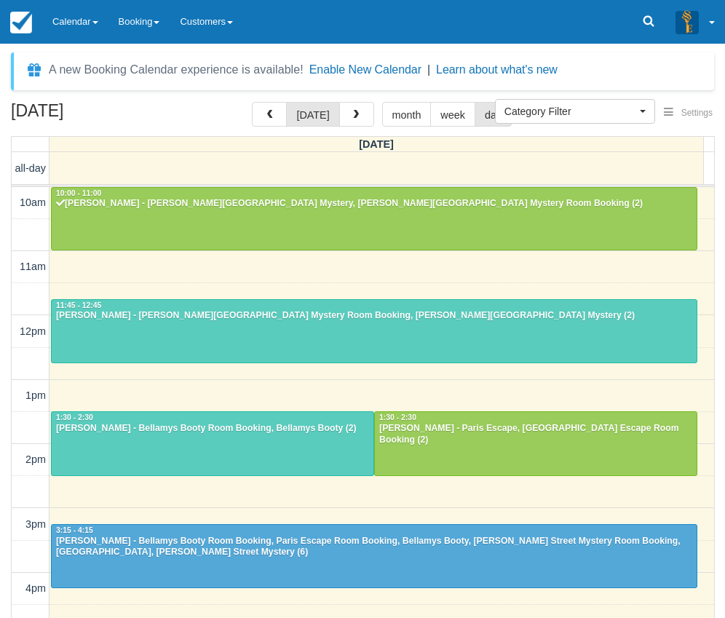
select select
click at [70, 23] on link "Calendar" at bounding box center [75, 22] width 66 height 44
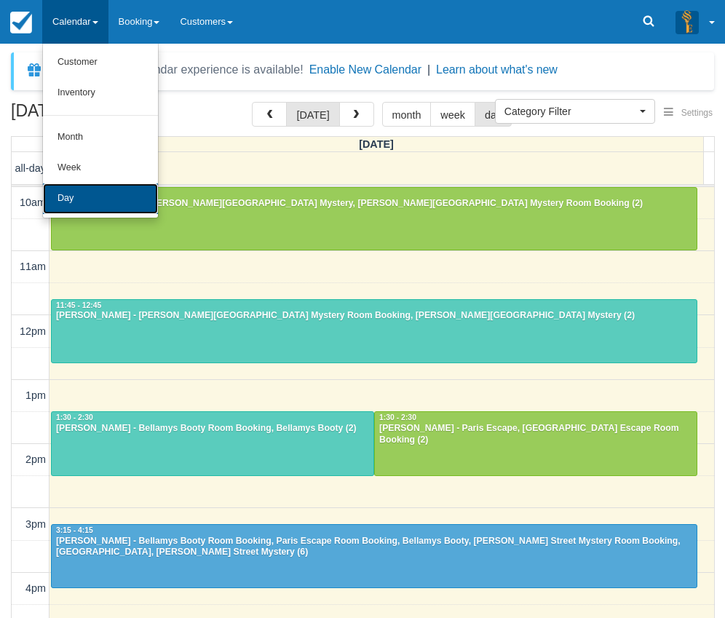
click at [95, 199] on link "Day" at bounding box center [100, 198] width 115 height 31
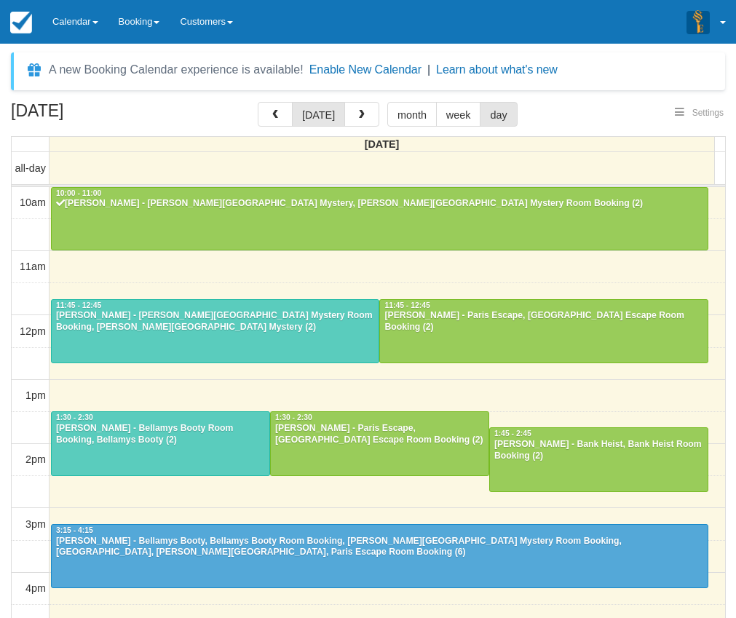
select select
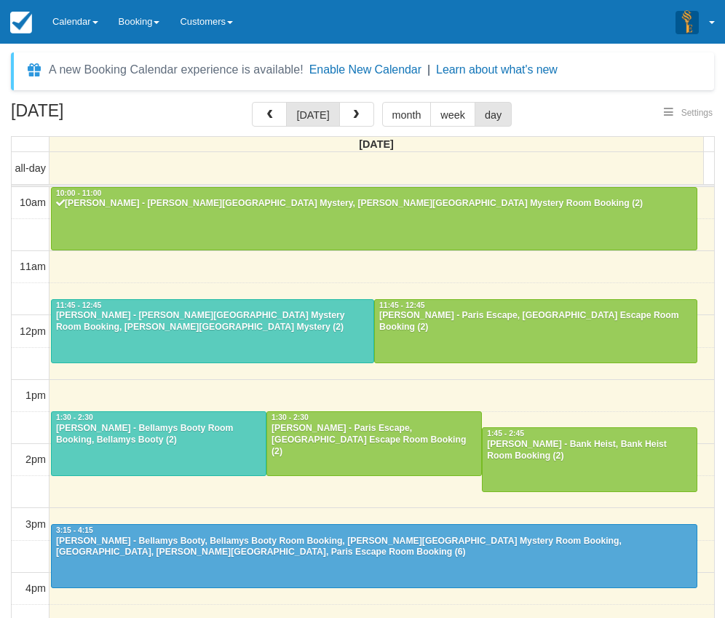
scroll to position [65, 0]
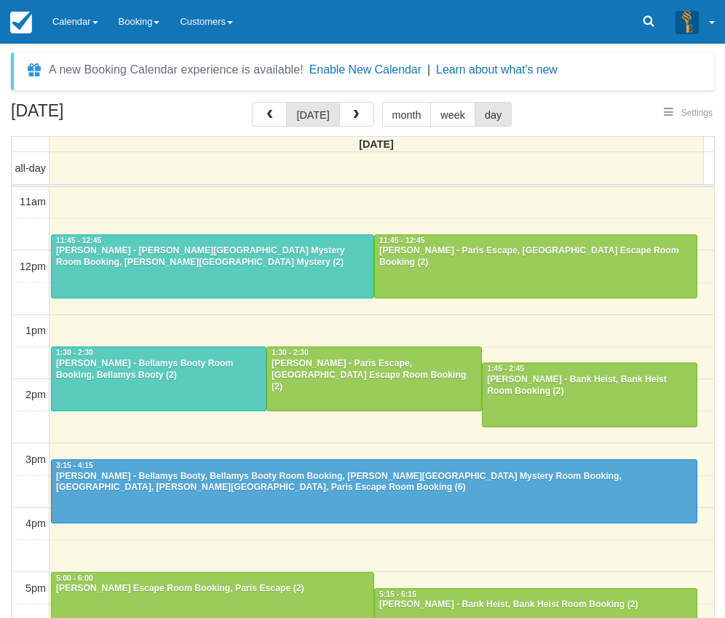
select select
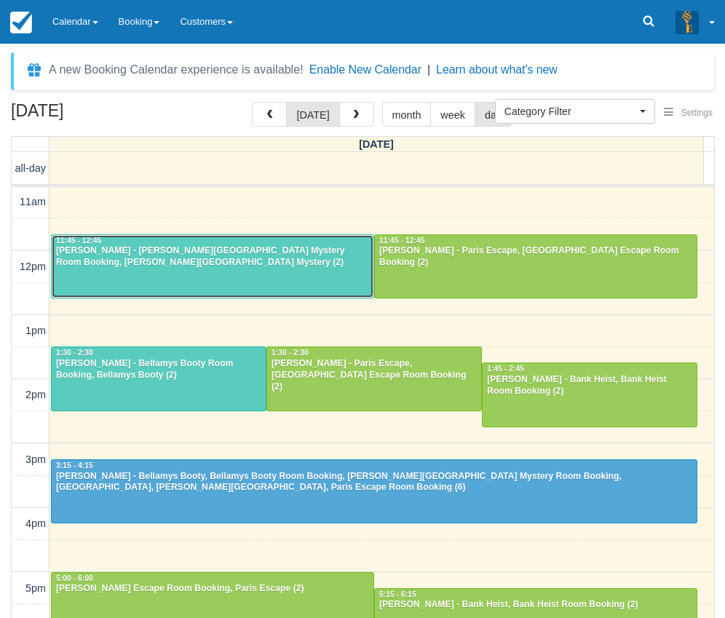
click at [164, 257] on div "[PERSON_NAME] - [PERSON_NAME][GEOGRAPHIC_DATA] Mystery Room Booking, [PERSON_NA…" at bounding box center [212, 256] width 314 height 23
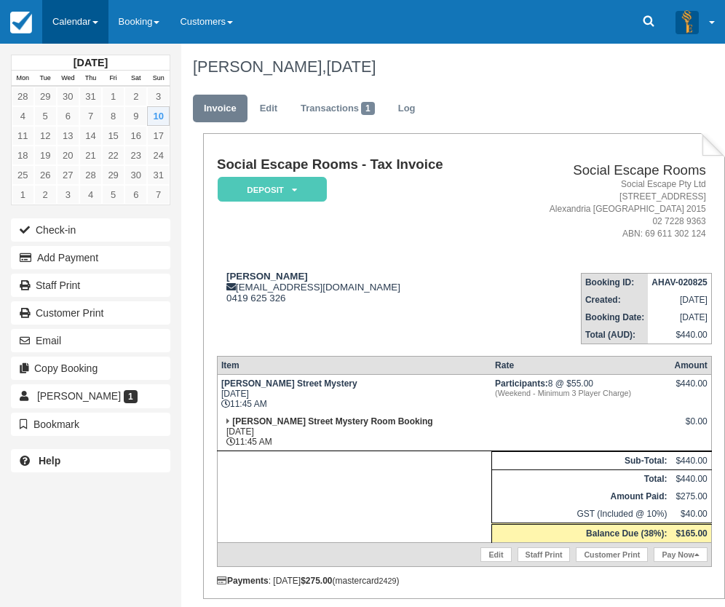
click at [58, 19] on link "Calendar" at bounding box center [75, 22] width 66 height 44
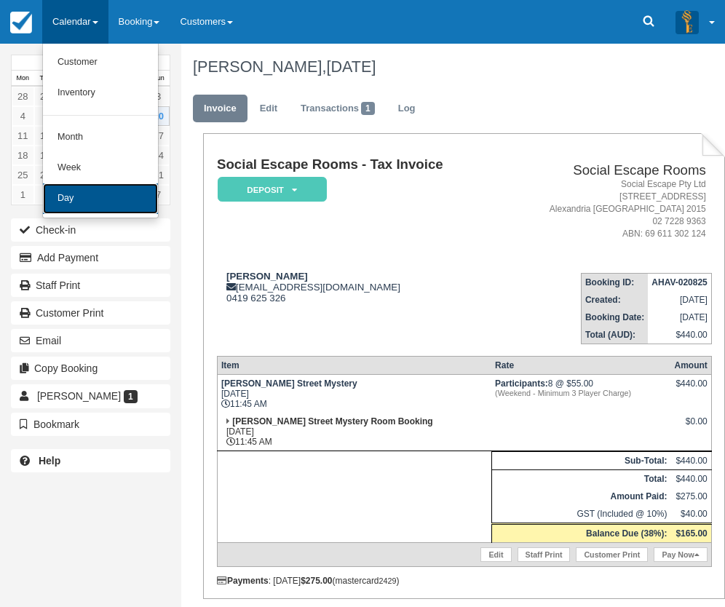
click at [84, 196] on link "Day" at bounding box center [100, 198] width 115 height 31
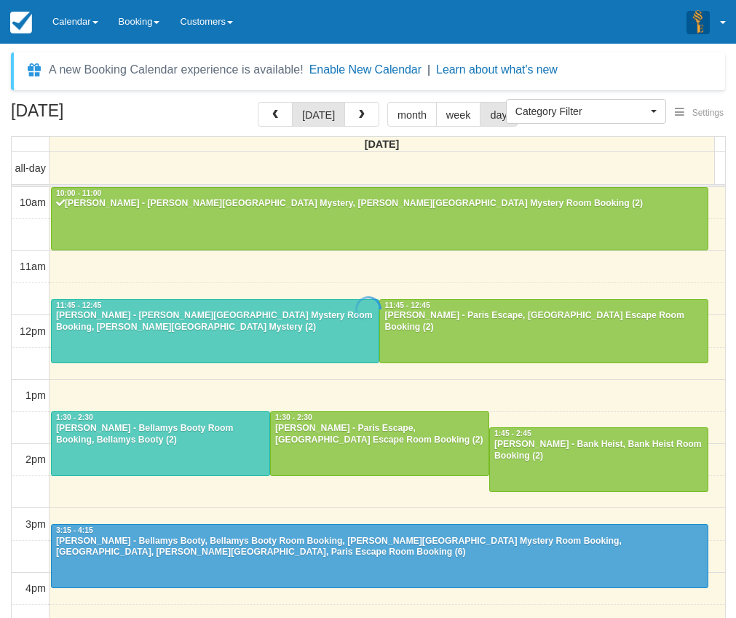
select select
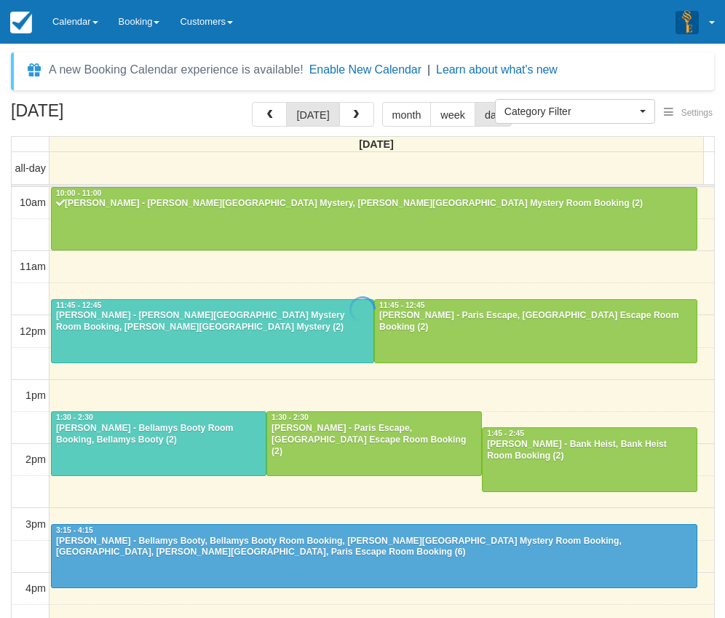
scroll to position [65, 0]
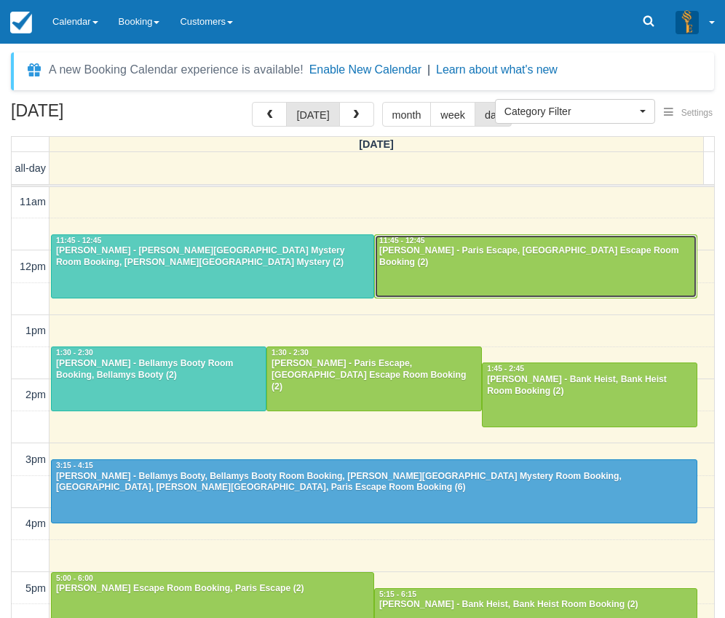
click at [490, 257] on div "[PERSON_NAME] - Paris Escape, [GEOGRAPHIC_DATA] Escape Room Booking (2)" at bounding box center [535, 256] width 314 height 23
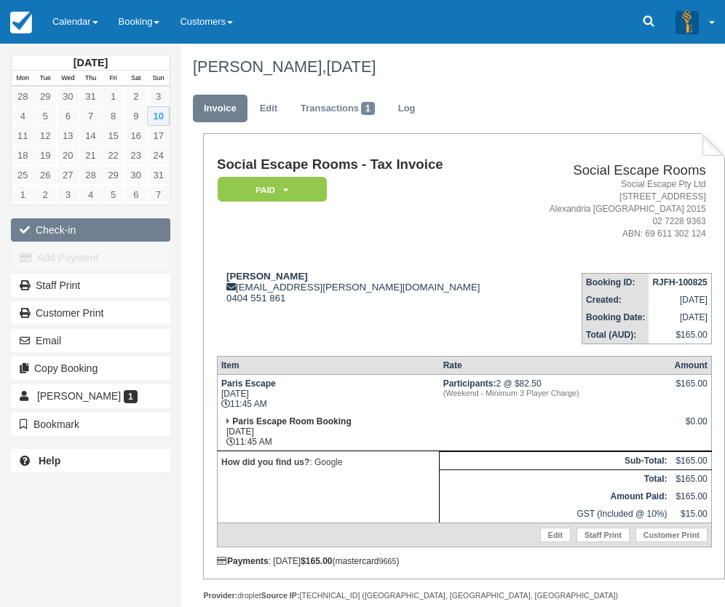
click at [65, 223] on button "Check-in" at bounding box center [90, 229] width 159 height 23
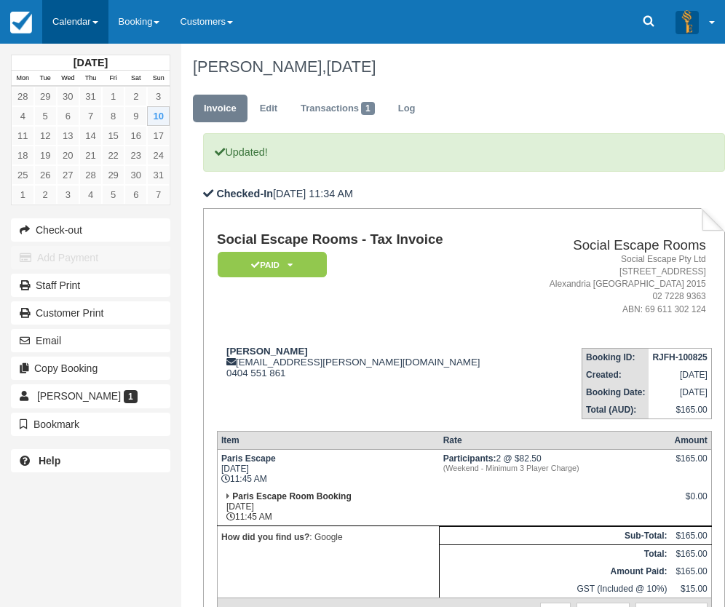
click at [73, 16] on link "Calendar" at bounding box center [75, 22] width 66 height 44
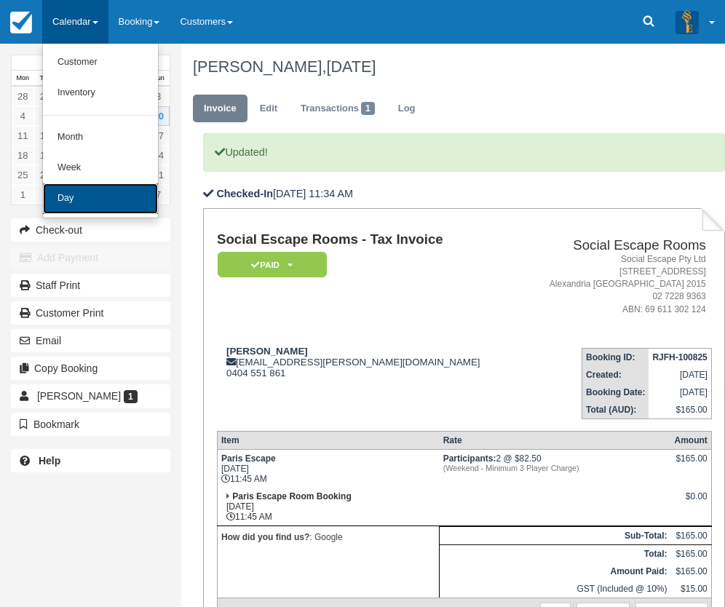
click at [76, 196] on link "Day" at bounding box center [100, 198] width 115 height 31
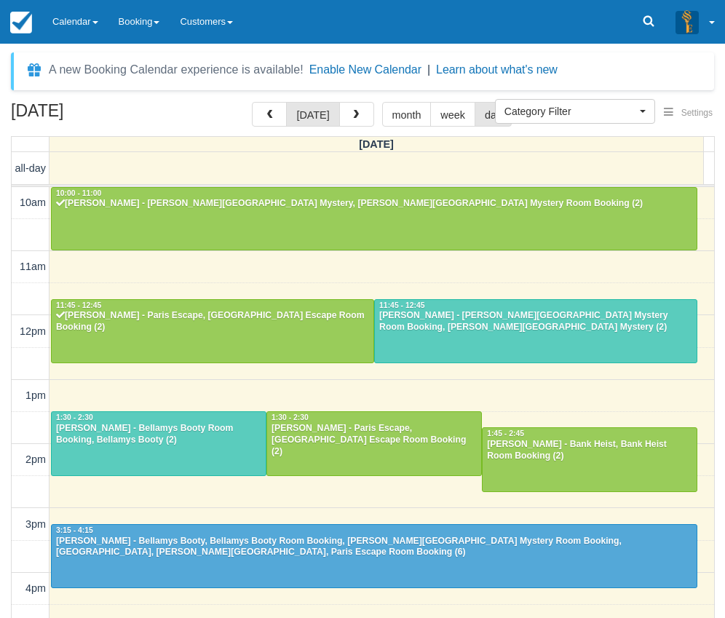
select select
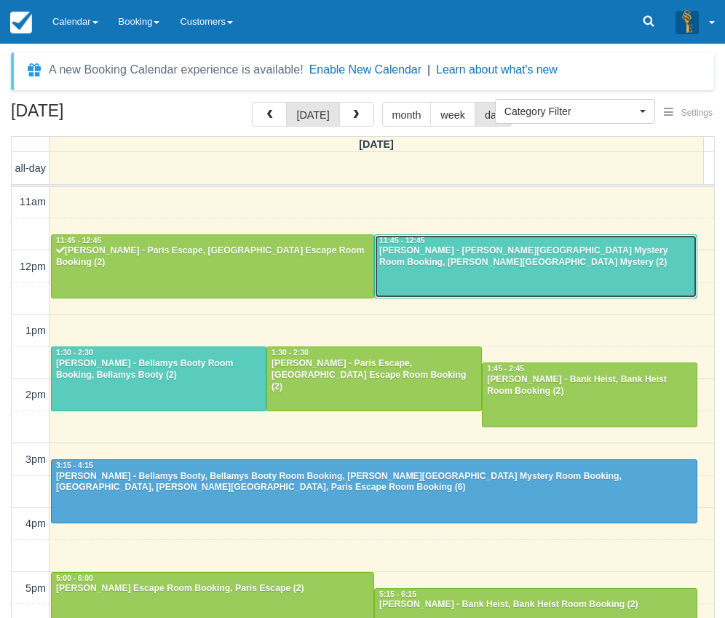
click at [478, 260] on div "[PERSON_NAME] - [PERSON_NAME][GEOGRAPHIC_DATA] Mystery Room Booking, [PERSON_NA…" at bounding box center [535, 256] width 314 height 23
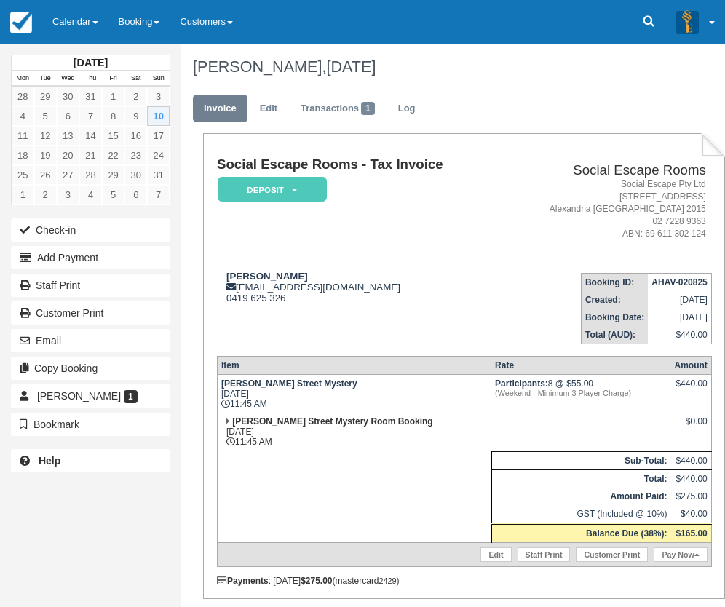
click at [488, 342] on td "[PERSON_NAME] [EMAIL_ADDRESS][DOMAIN_NAME] 0419 625 326" at bounding box center [359, 302] width 284 height 83
drag, startPoint x: 454, startPoint y: 283, endPoint x: 455, endPoint y: 259, distance: 24.0
click at [454, 283] on div "Kate Deed katedeed1@gmail.com 0419 625 326" at bounding box center [359, 287] width 284 height 33
